Goal: Use online tool/utility: Utilize a website feature to perform a specific function

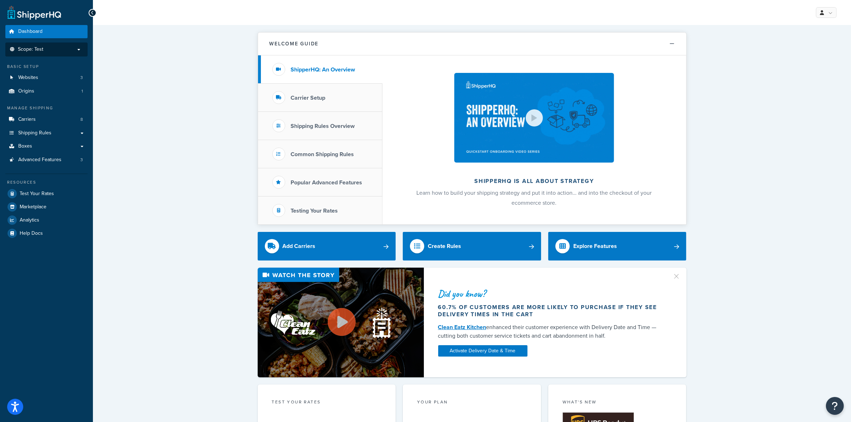
click at [33, 47] on span "Scope: Test" at bounding box center [30, 49] width 25 height 6
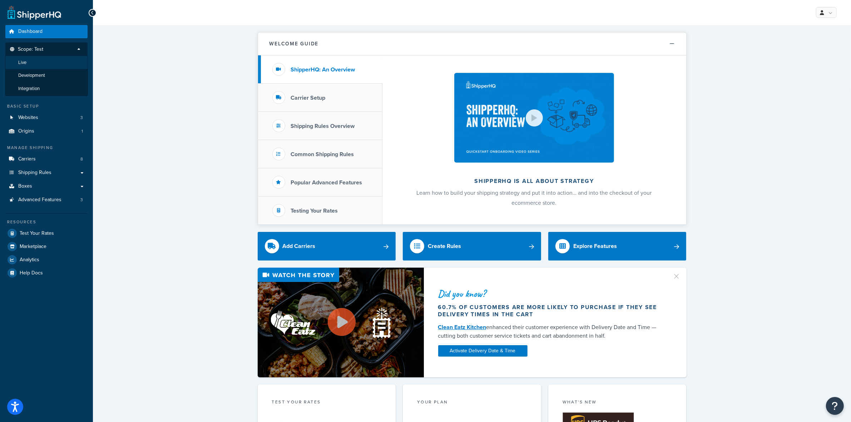
click at [36, 64] on li "Live" at bounding box center [46, 62] width 83 height 13
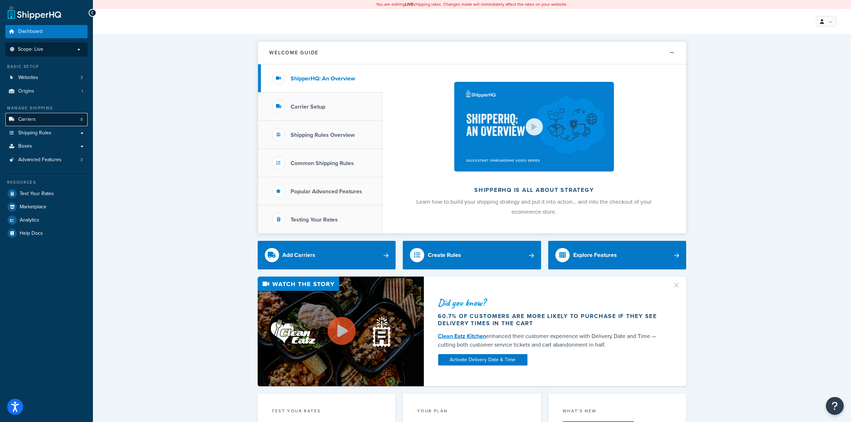
click at [51, 118] on link "Carriers 8" at bounding box center [46, 119] width 82 height 13
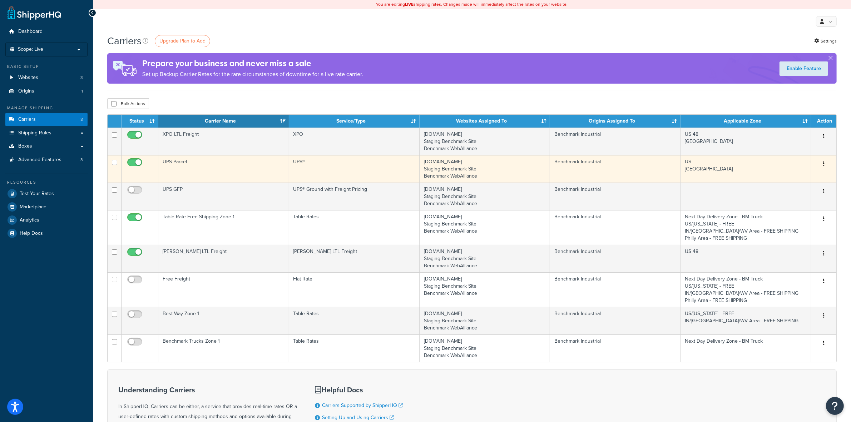
click at [218, 169] on td "UPS Parcel" at bounding box center [223, 169] width 130 height 28
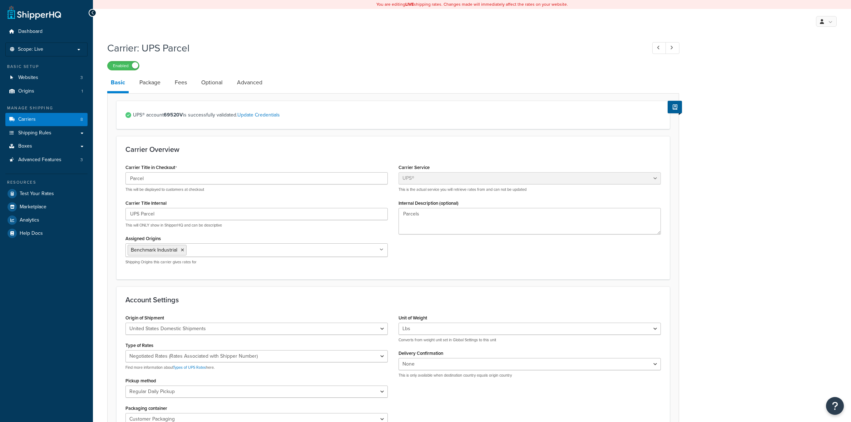
select select "ups"
click at [155, 83] on link "Package" at bounding box center [150, 82] width 28 height 17
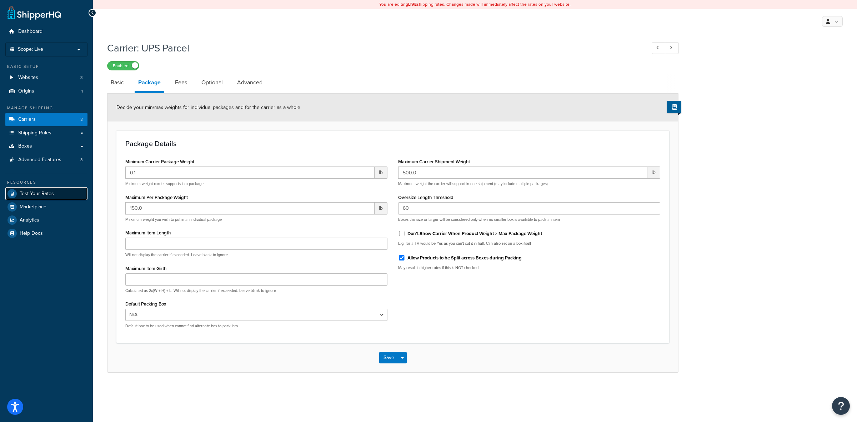
click at [53, 191] on span "Test Your Rates" at bounding box center [37, 194] width 34 height 6
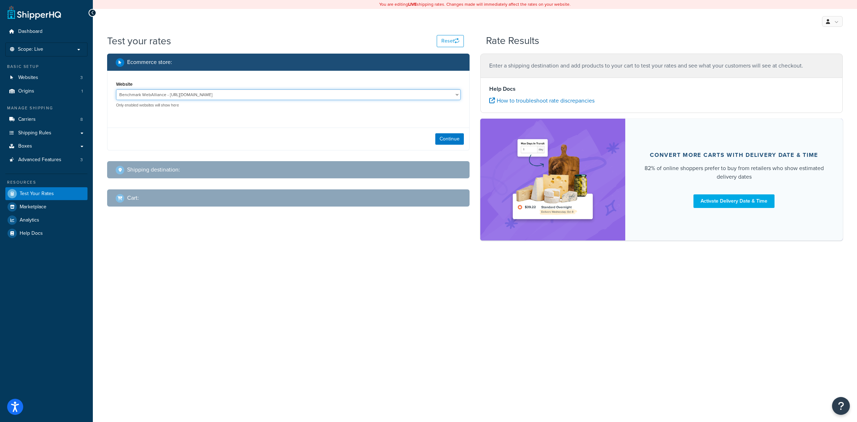
click at [265, 92] on select "Benchmark WebAlliance - https://benchmark.sites.aes2.com/ benchmarkinc.com - be…" at bounding box center [288, 94] width 345 height 11
select select "5510051fd034b7d5c96e04431f46d69d"
click at [116, 89] on select "Benchmark WebAlliance - https://benchmark.sites.aes2.com/ benchmarkinc.com - be…" at bounding box center [288, 94] width 345 height 11
click at [194, 170] on div "Shipping destination :" at bounding box center [291, 170] width 350 height 10
click at [454, 136] on button "Continue" at bounding box center [449, 138] width 29 height 11
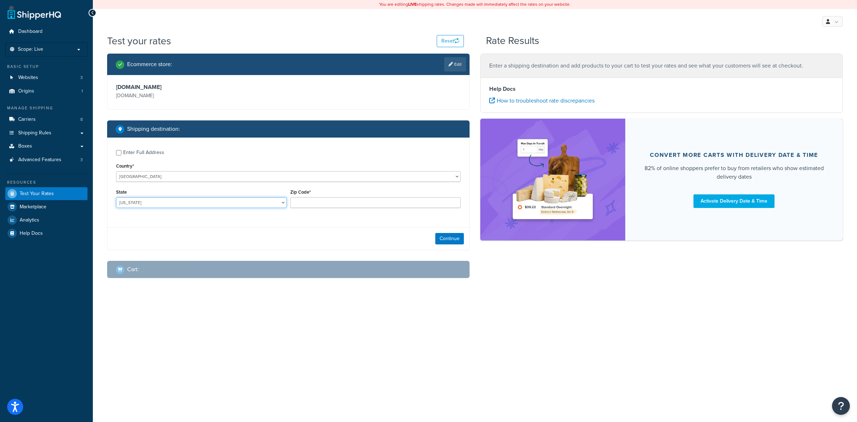
click at [140, 203] on select "Alabama Alaska American Samoa Arizona Arkansas Armed Forces Americas Armed Forc…" at bounding box center [201, 202] width 171 height 11
select select "FL"
click at [116, 198] on select "Alabama Alaska American Samoa Arizona Arkansas Armed Forces Americas Armed Forc…" at bounding box center [201, 202] width 171 height 11
click at [328, 204] on input "Zip Code*" at bounding box center [375, 202] width 171 height 11
type input "33839"
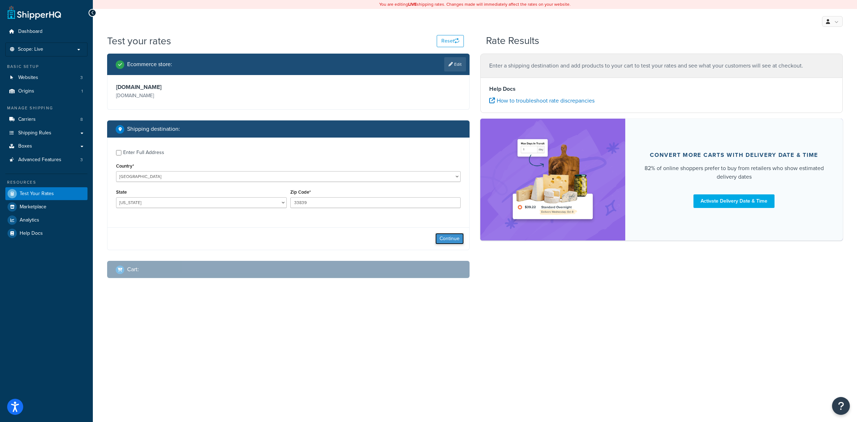
click at [441, 238] on button "Continue" at bounding box center [449, 238] width 29 height 11
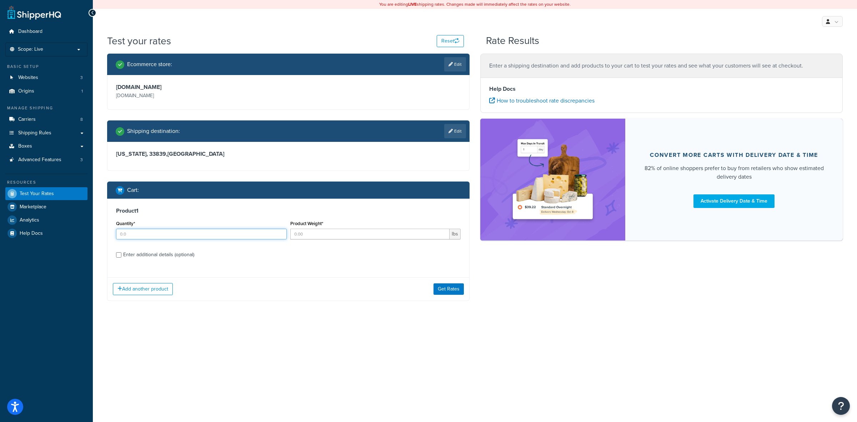
click at [156, 236] on input "Quantity*" at bounding box center [201, 234] width 171 height 11
type input "1"
type input "33.46"
click at [130, 252] on div "Enter additional details (optional)" at bounding box center [158, 255] width 71 height 10
click at [121, 252] on input "Enter additional details (optional)" at bounding box center [118, 254] width 5 height 5
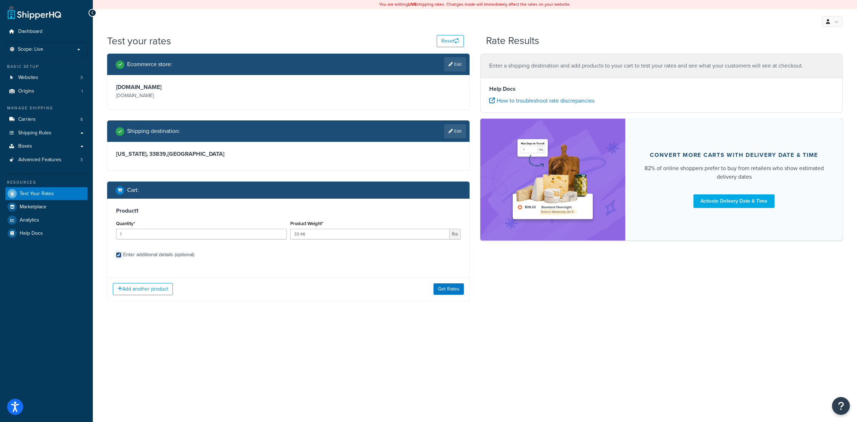
checkbox input "true"
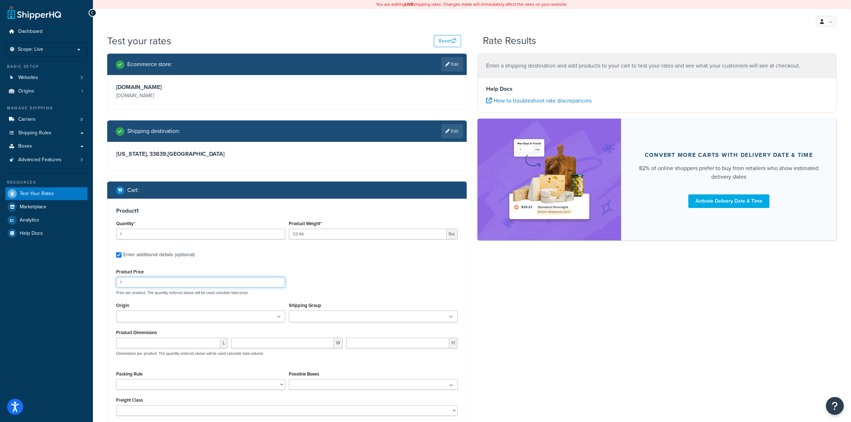
click at [198, 284] on input "1" at bounding box center [200, 282] width 169 height 11
type input "52.8"
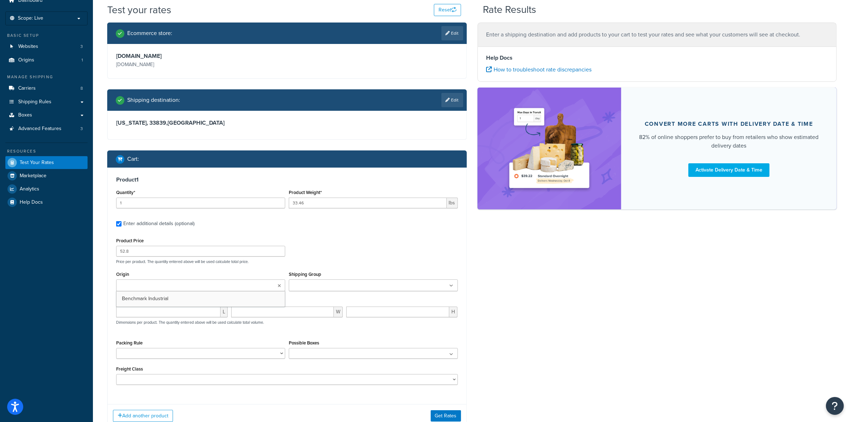
scroll to position [84, 0]
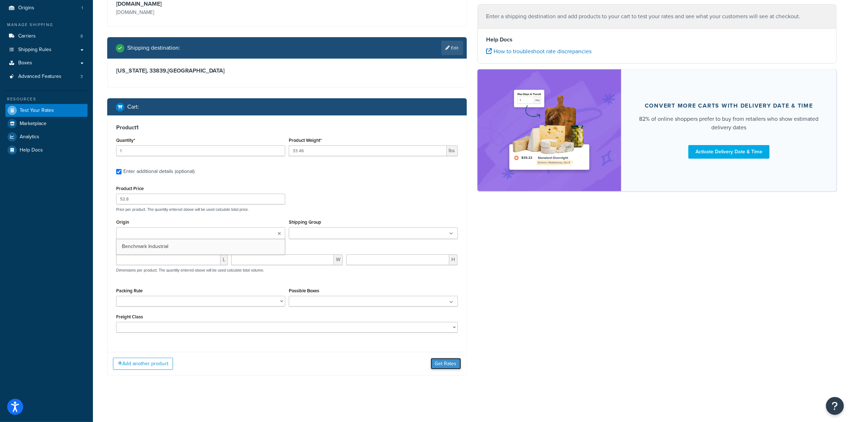
click at [439, 365] on button "Get Rates" at bounding box center [445, 363] width 30 height 11
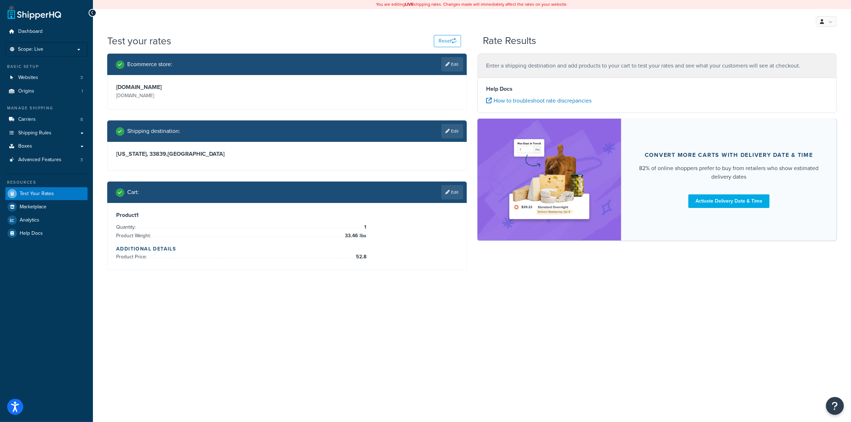
scroll to position [0, 0]
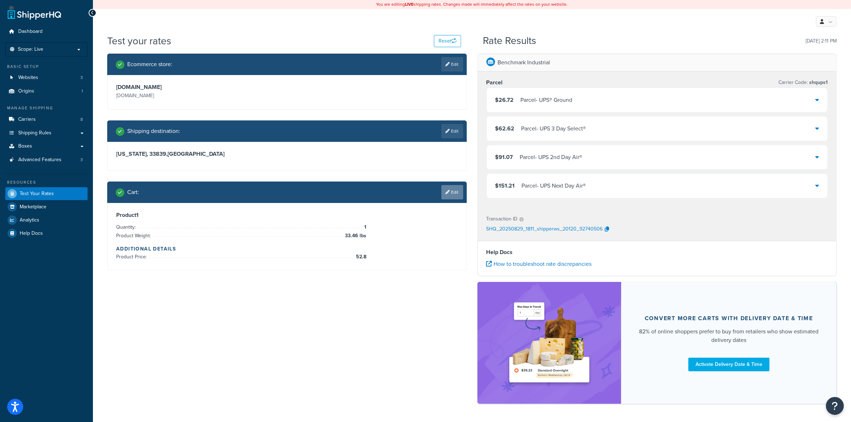
click at [454, 189] on link "Edit" at bounding box center [452, 192] width 22 height 14
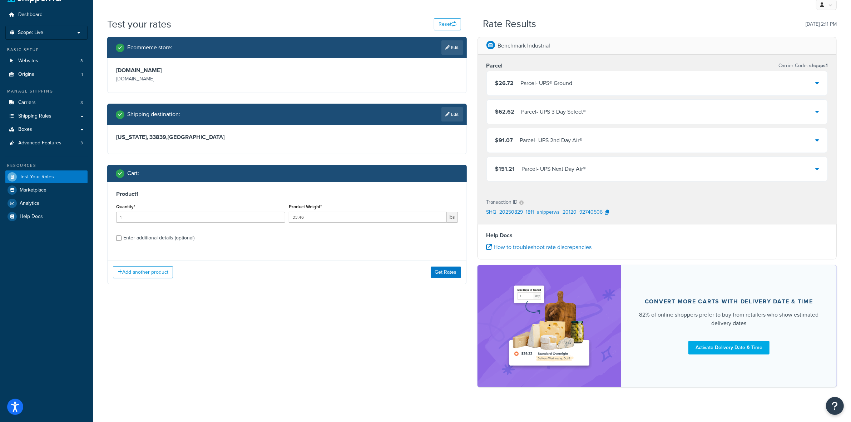
scroll to position [26, 0]
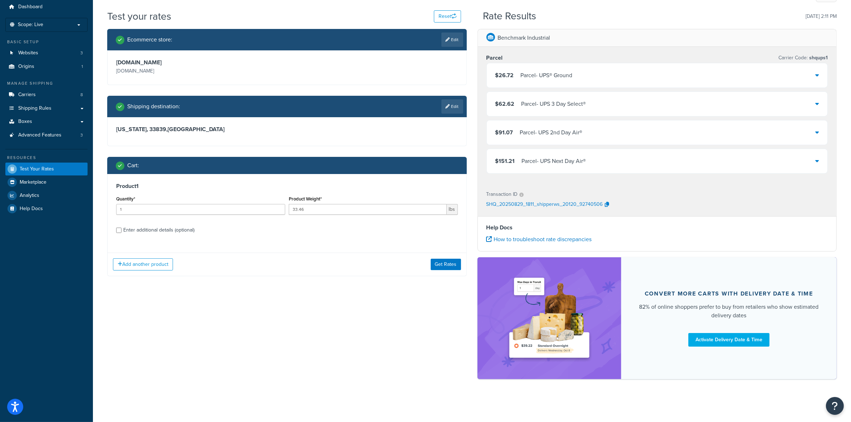
click at [149, 229] on div "Enter additional details (optional)" at bounding box center [158, 230] width 71 height 10
click at [121, 229] on input "Enter additional details (optional)" at bounding box center [118, 230] width 5 height 5
checkbox input "true"
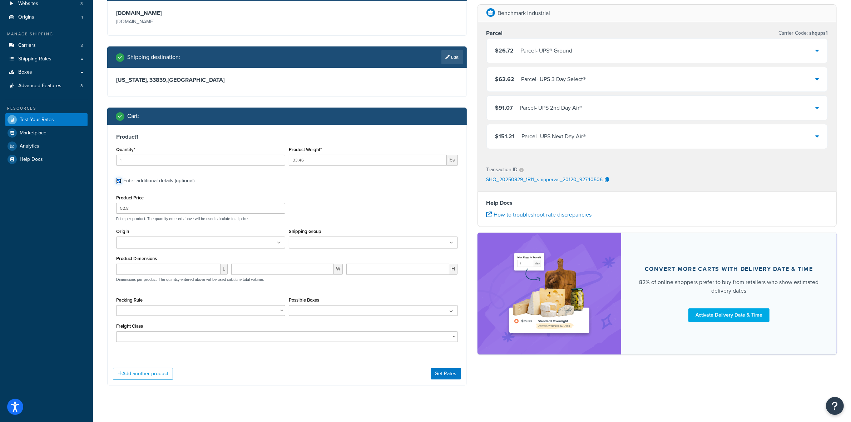
scroll to position [76, 0]
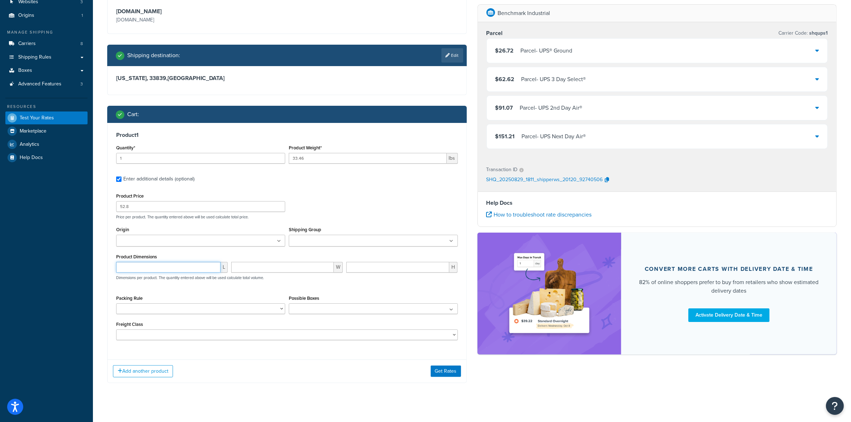
click at [154, 266] on input "number" at bounding box center [168, 267] width 104 height 11
type input "32"
drag, startPoint x: 308, startPoint y: 270, endPoint x: 231, endPoint y: 268, distance: 77.6
click at [231, 268] on input "33.46" at bounding box center [282, 267] width 103 height 11
type input "20"
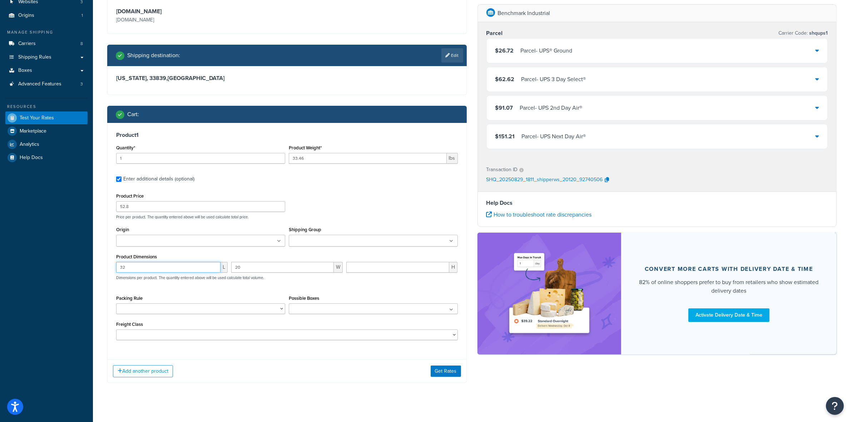
click at [198, 269] on input "32" at bounding box center [168, 267] width 104 height 11
click at [376, 267] on input "number" at bounding box center [397, 267] width 103 height 11
type input "6.6"
click at [450, 372] on button "Get Rates" at bounding box center [445, 370] width 30 height 11
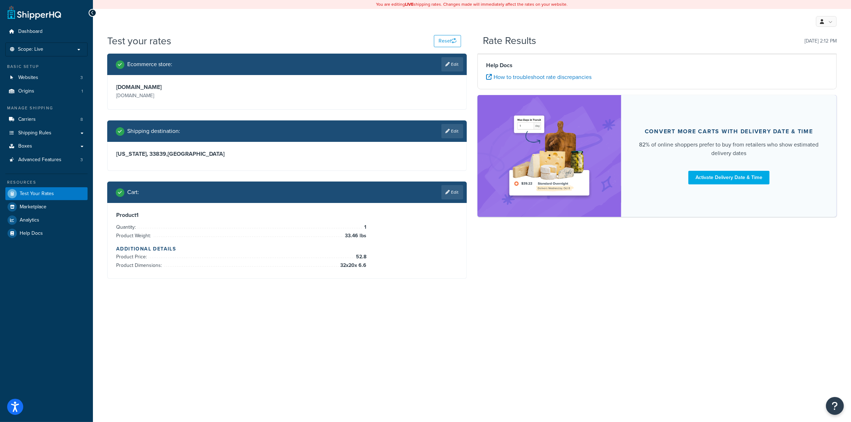
scroll to position [0, 0]
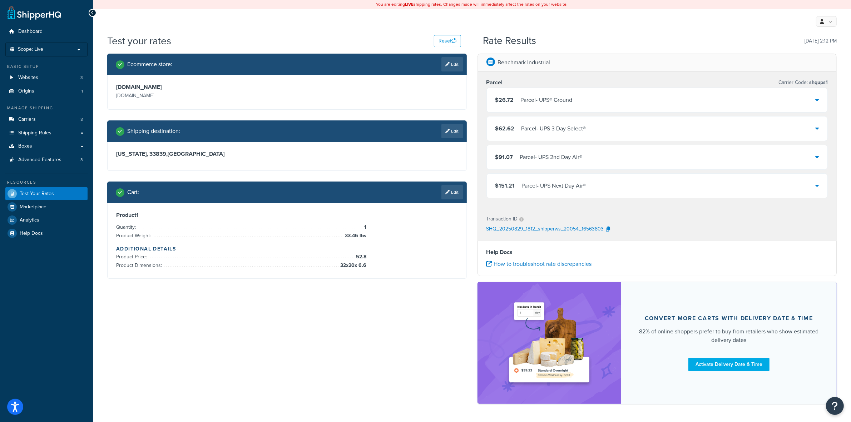
click at [454, 190] on link "Edit" at bounding box center [452, 192] width 22 height 14
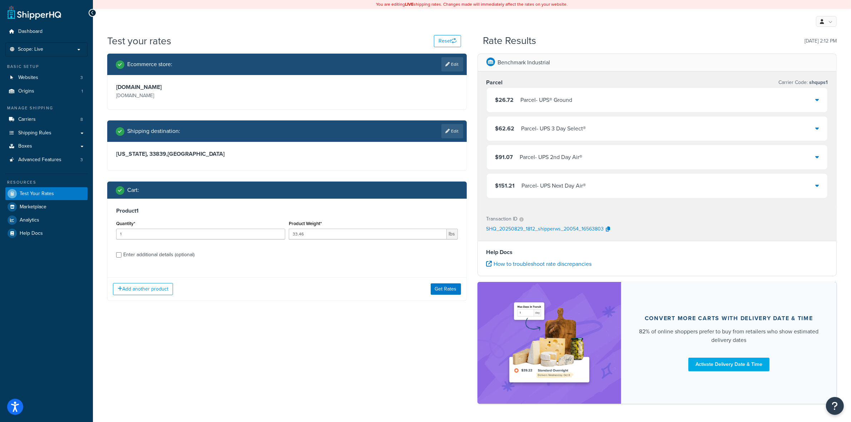
click at [165, 255] on div "Enter additional details (optional)" at bounding box center [158, 255] width 71 height 10
click at [121, 255] on input "Enter additional details (optional)" at bounding box center [118, 254] width 5 height 5
checkbox input "true"
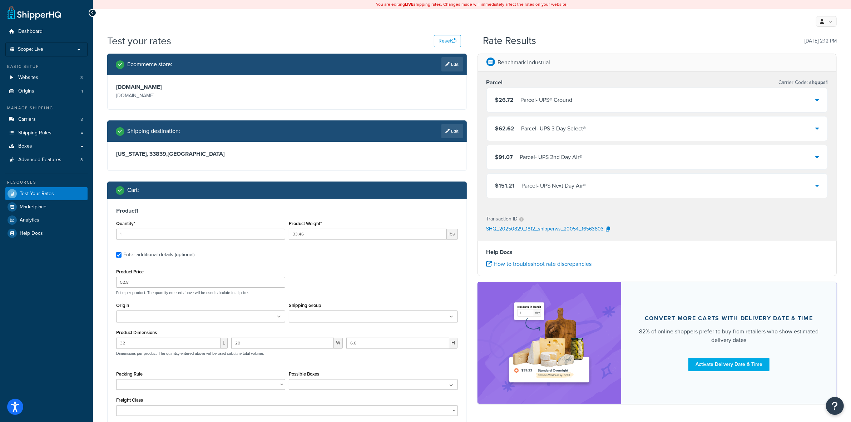
click at [329, 21] on div "My Profile Billing Global Settings Contact Us Logout" at bounding box center [472, 21] width 758 height 25
click at [31, 33] on span "Dashboard" at bounding box center [30, 32] width 24 height 6
